Goal: Navigation & Orientation: Find specific page/section

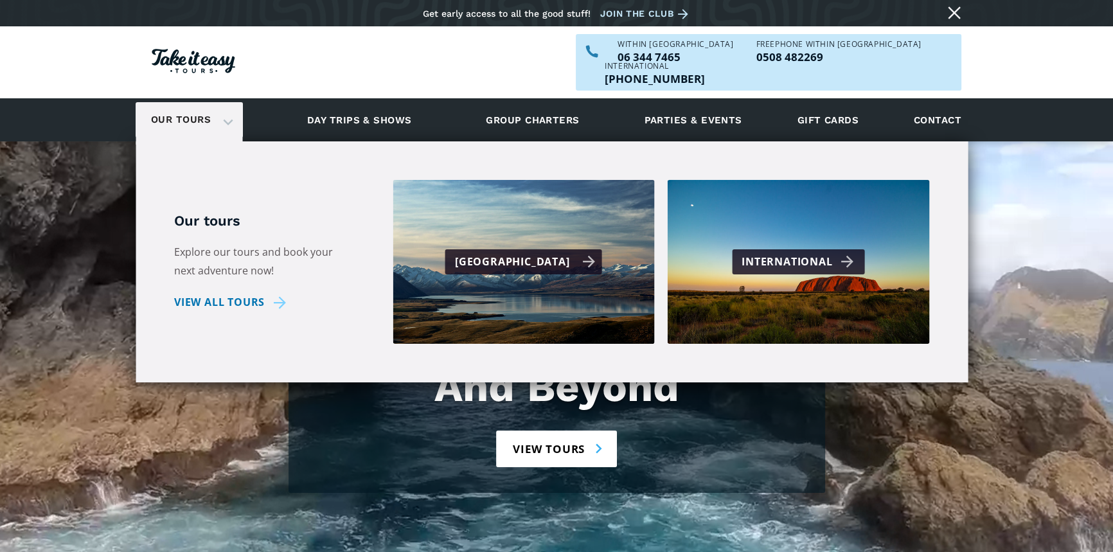
click at [532, 253] on div "[GEOGRAPHIC_DATA]" at bounding box center [525, 262] width 141 height 19
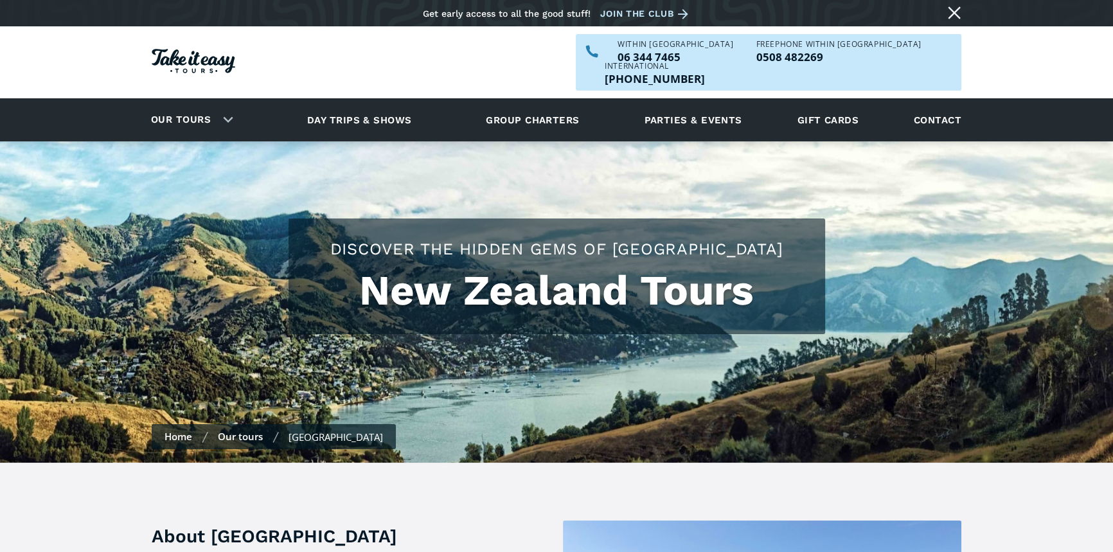
checkbox input "true"
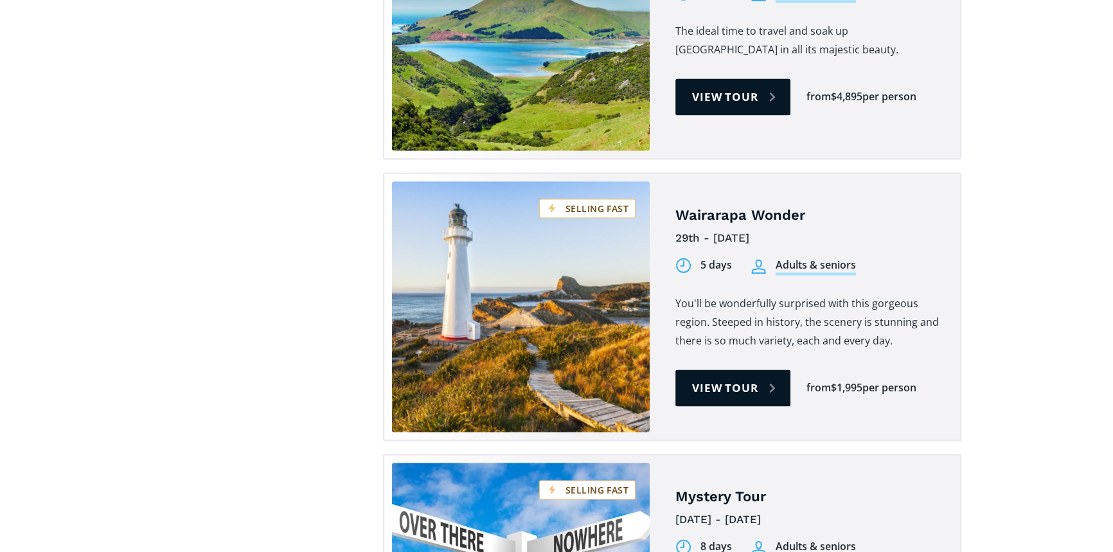
scroll to position [2438, 0]
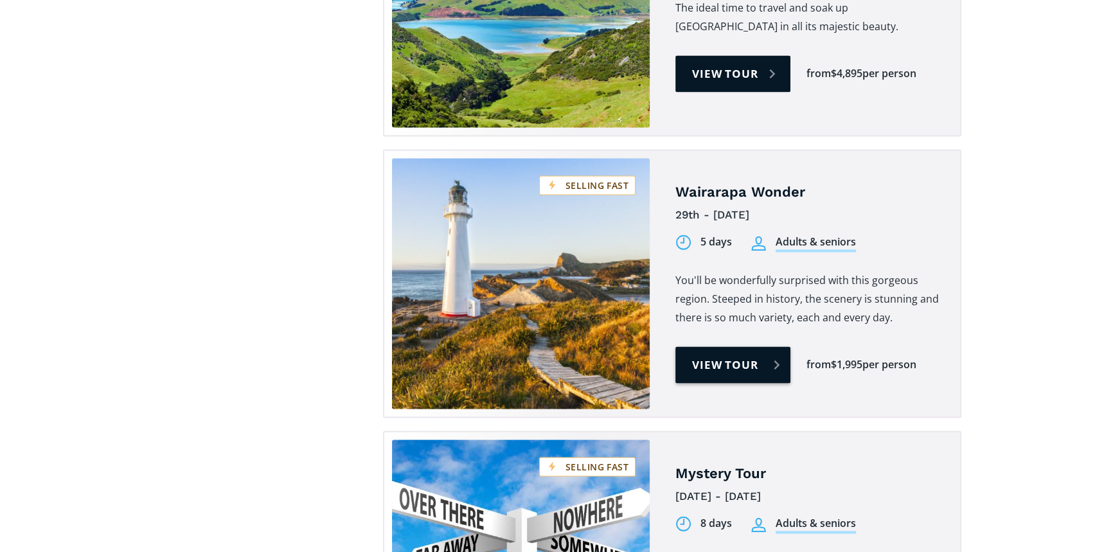
click at [750, 346] on link "View tour" at bounding box center [733, 364] width 115 height 37
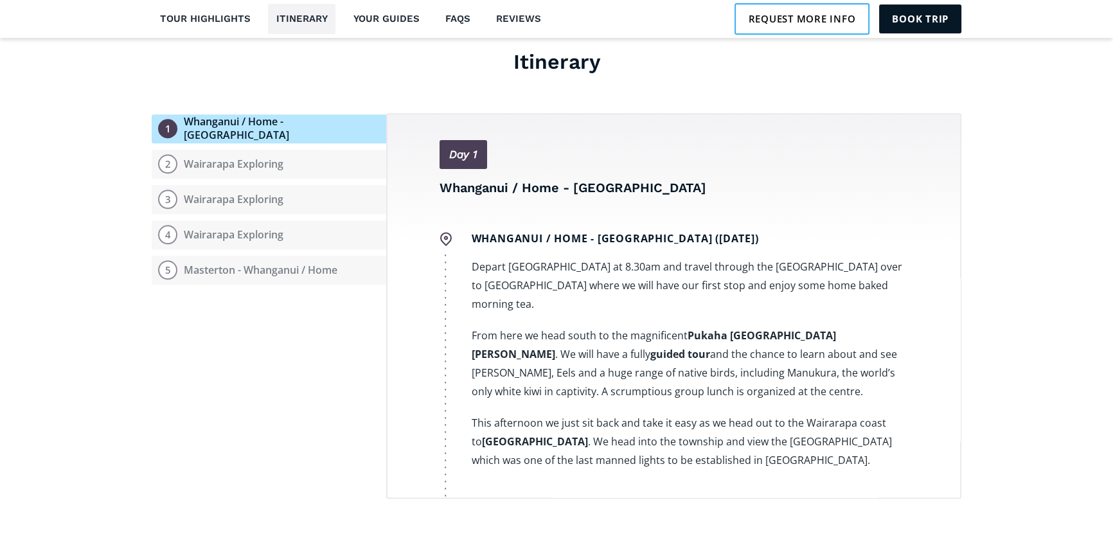
scroll to position [1527, 0]
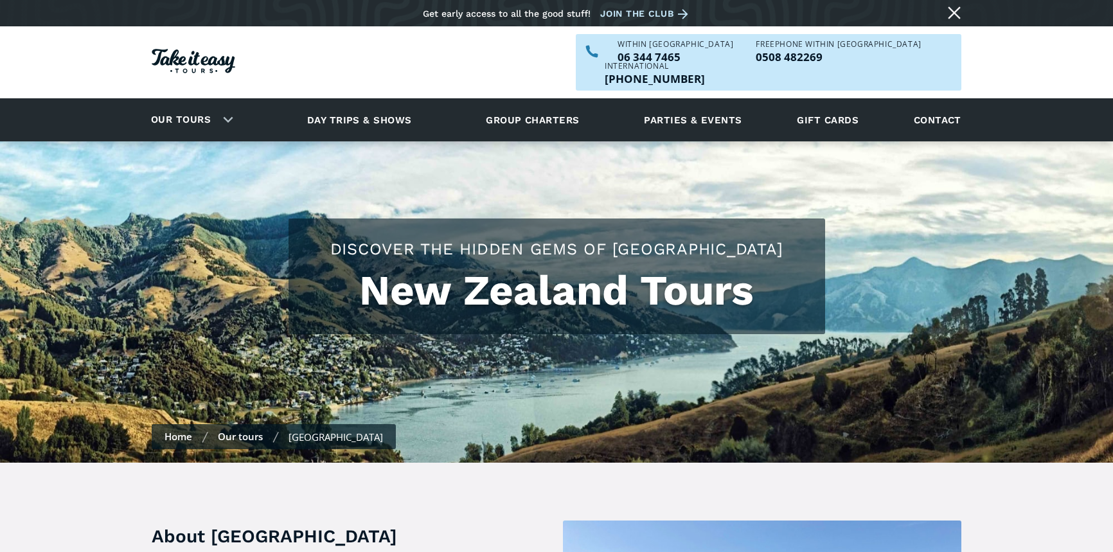
scroll to position [2438, 0]
